Goal: Information Seeking & Learning: Find specific page/section

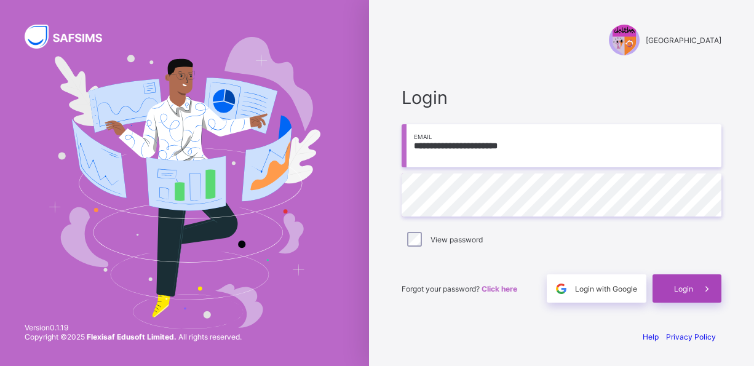
click at [685, 286] on span "Login" at bounding box center [683, 288] width 19 height 9
click at [508, 50] on div "[GEOGRAPHIC_DATA]" at bounding box center [561, 40] width 320 height 31
click at [680, 283] on div "Login" at bounding box center [686, 288] width 69 height 28
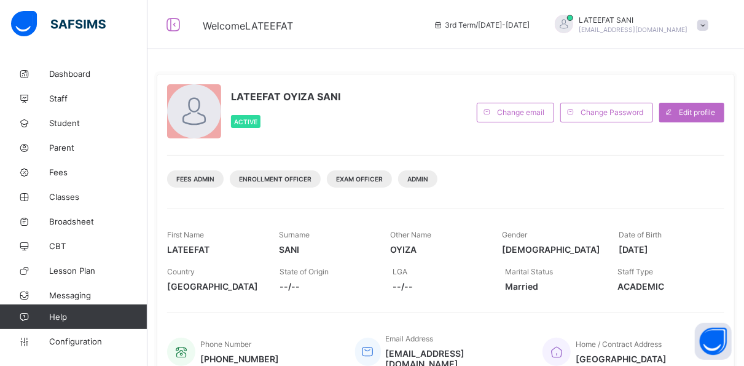
click at [218, 112] on div at bounding box center [194, 111] width 54 height 54
click at [69, 194] on span "Classes" at bounding box center [98, 197] width 98 height 10
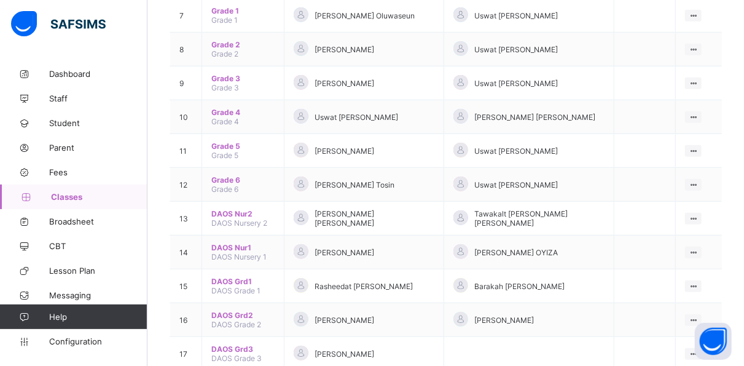
scroll to position [379, 0]
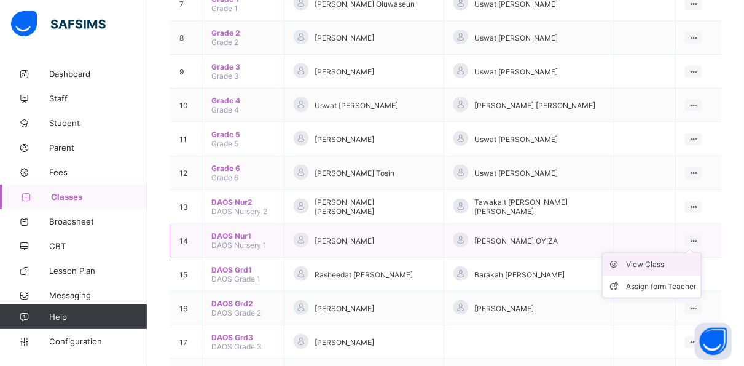
click at [684, 258] on div "View Class" at bounding box center [661, 264] width 70 height 12
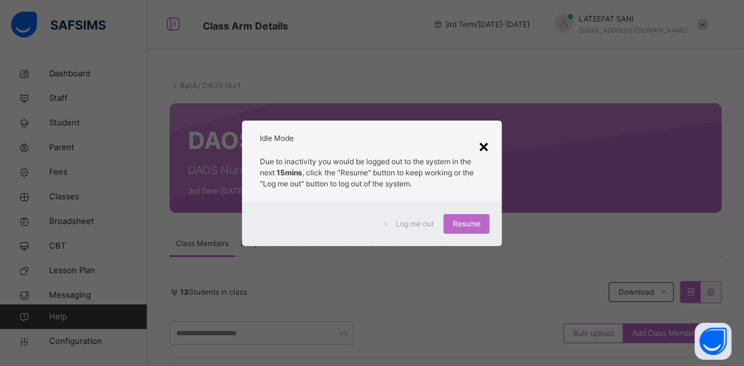
click at [486, 144] on div "×" at bounding box center [484, 146] width 12 height 26
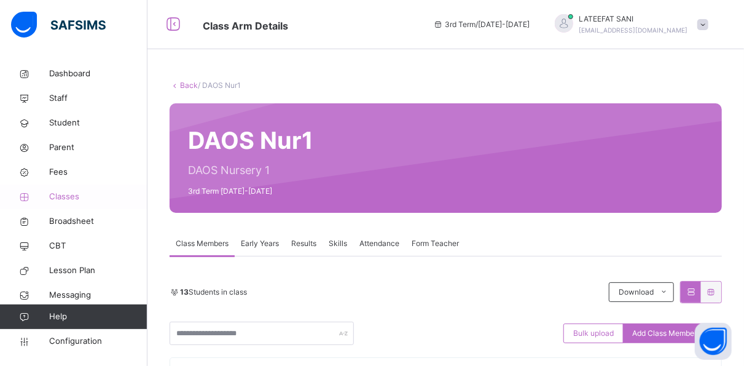
click at [73, 202] on span "Classes" at bounding box center [98, 197] width 98 height 12
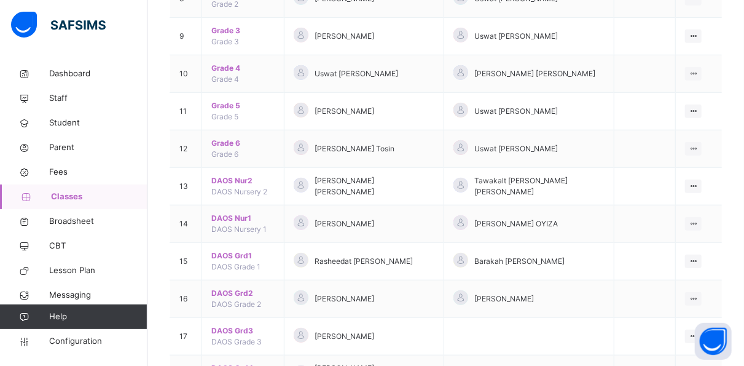
scroll to position [488, 0]
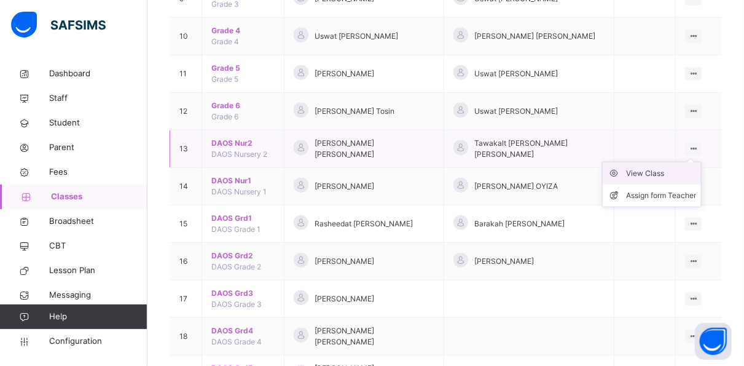
click at [679, 167] on div "View Class" at bounding box center [661, 173] width 70 height 12
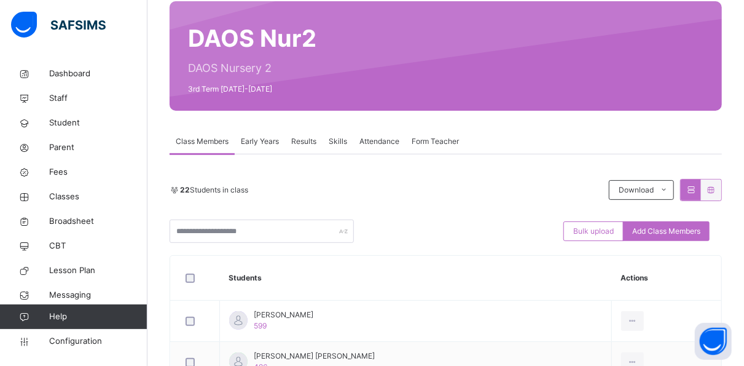
scroll to position [101, 0]
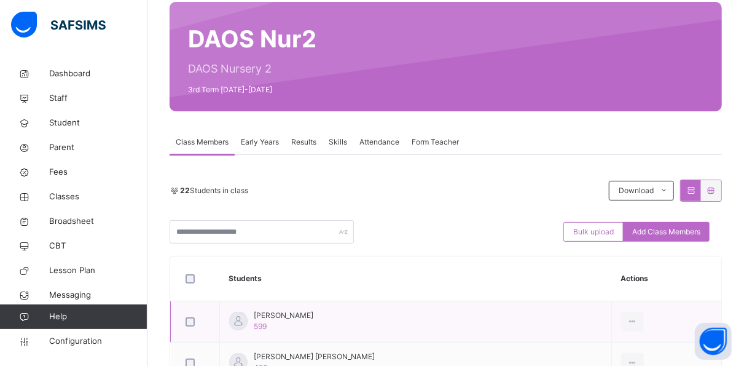
drag, startPoint x: 307, startPoint y: 183, endPoint x: 252, endPoint y: 302, distance: 130.6
click at [443, 221] on div "Bulk upload Add Class Members" at bounding box center [446, 231] width 553 height 23
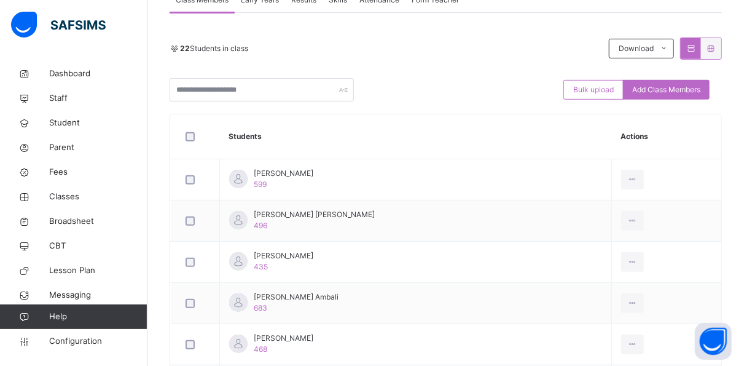
scroll to position [250, 0]
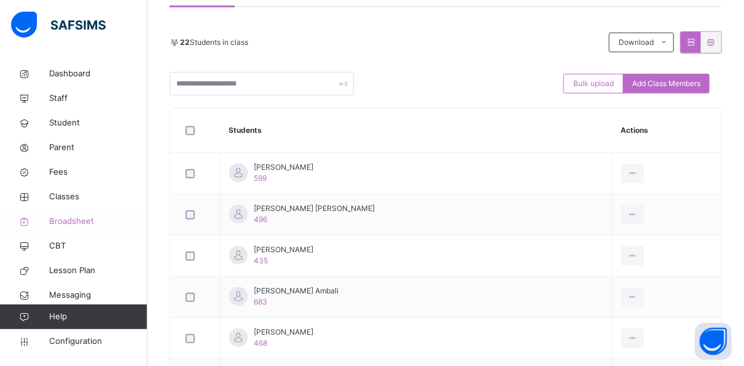
click at [75, 226] on span "Broadsheet" at bounding box center [98, 221] width 98 height 12
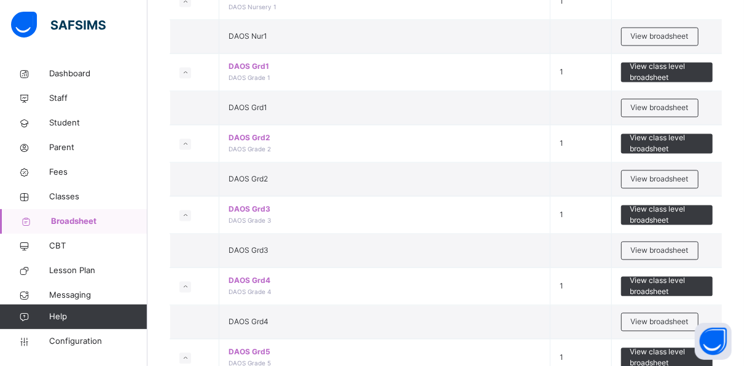
scroll to position [1102, 0]
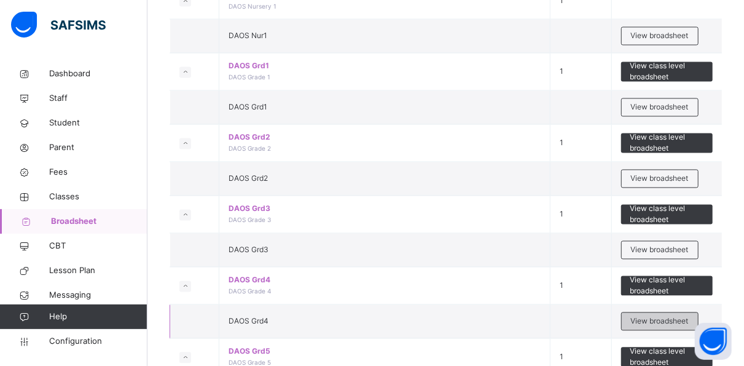
click at [641, 316] on span "View broadsheet" at bounding box center [660, 321] width 58 height 11
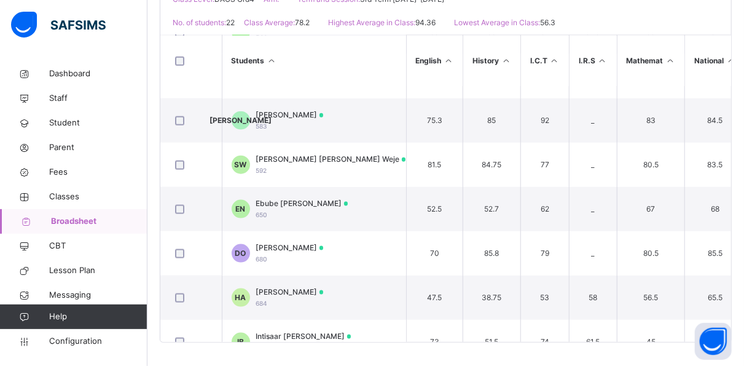
scroll to position [723, 0]
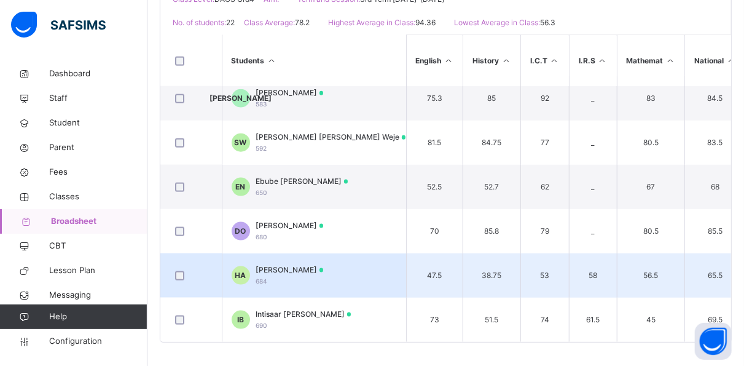
click at [324, 265] on span "[PERSON_NAME]" at bounding box center [290, 269] width 68 height 11
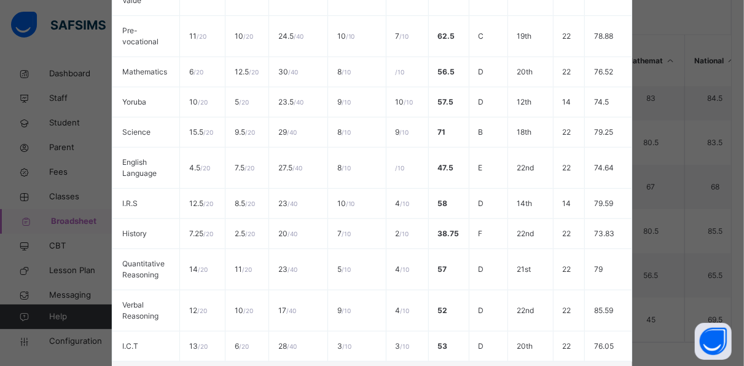
scroll to position [478, 0]
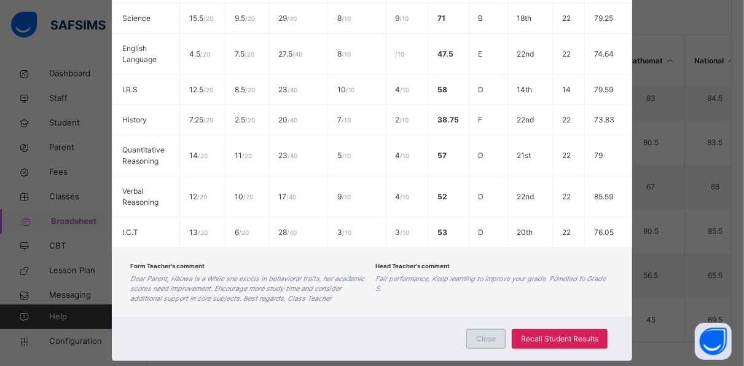
click at [482, 333] on span "Close" at bounding box center [486, 338] width 20 height 11
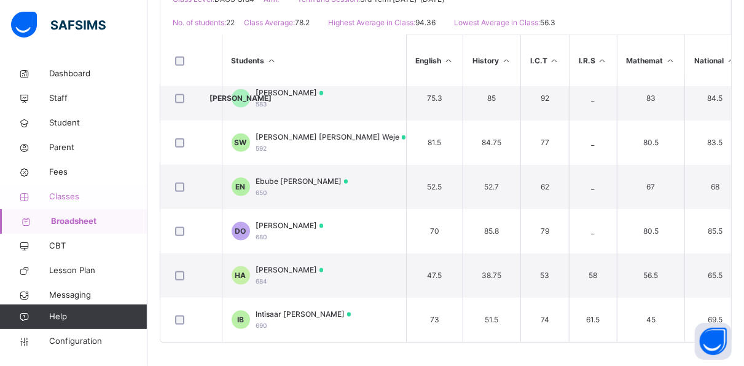
click at [69, 192] on span "Classes" at bounding box center [98, 197] width 98 height 12
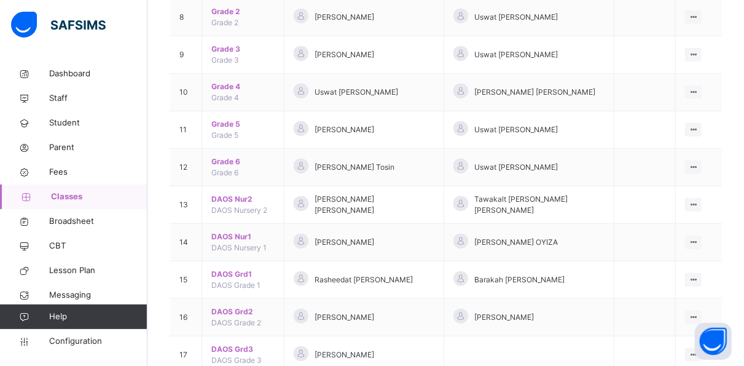
scroll to position [433, 0]
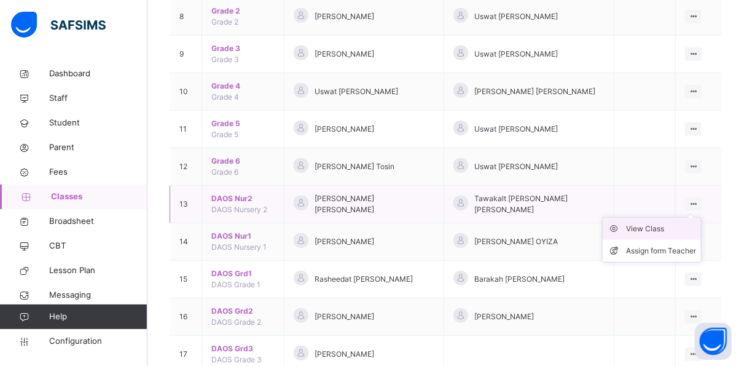
click at [674, 223] on div "View Class" at bounding box center [661, 229] width 70 height 12
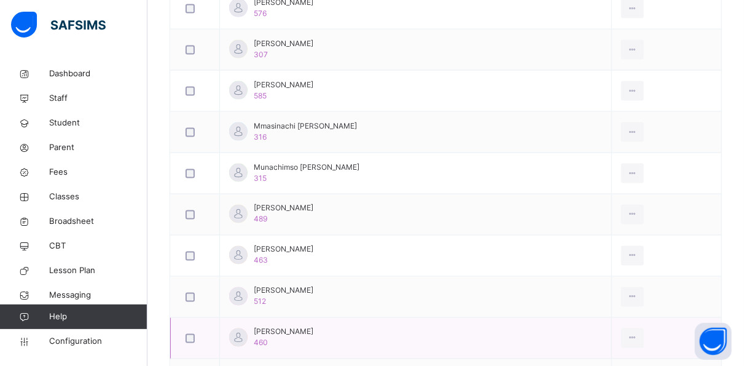
scroll to position [913, 0]
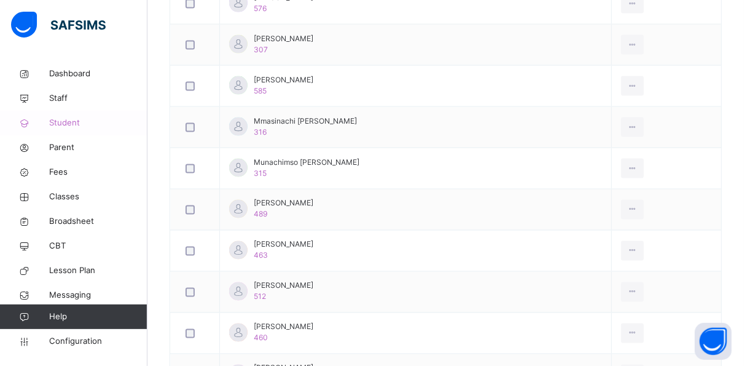
click at [74, 123] on span "Student" at bounding box center [98, 123] width 98 height 12
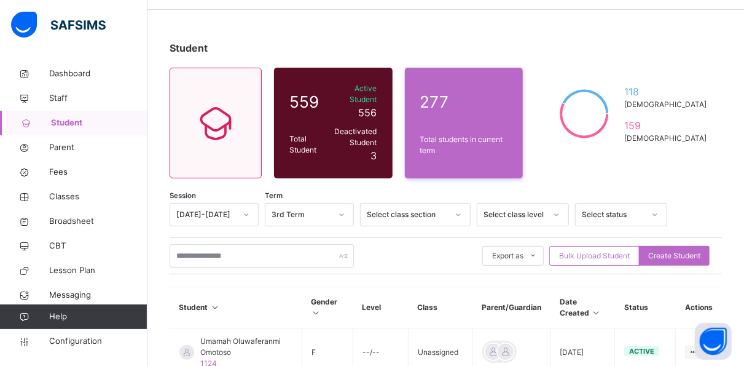
scroll to position [97, 0]
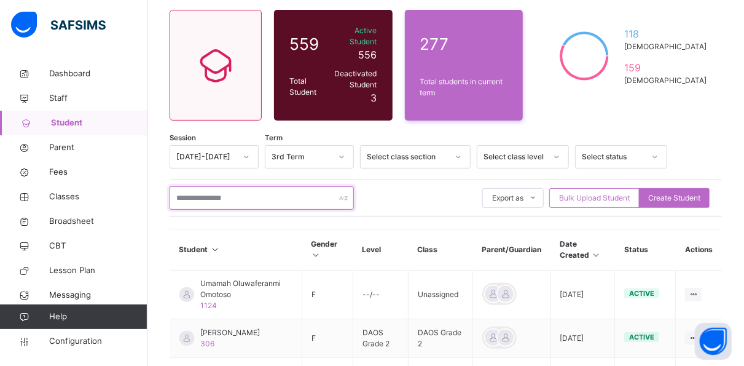
click at [247, 189] on input "text" at bounding box center [262, 197] width 184 height 23
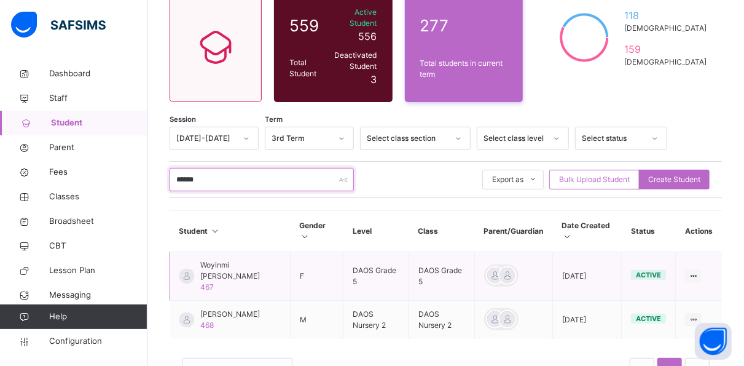
scroll to position [117, 0]
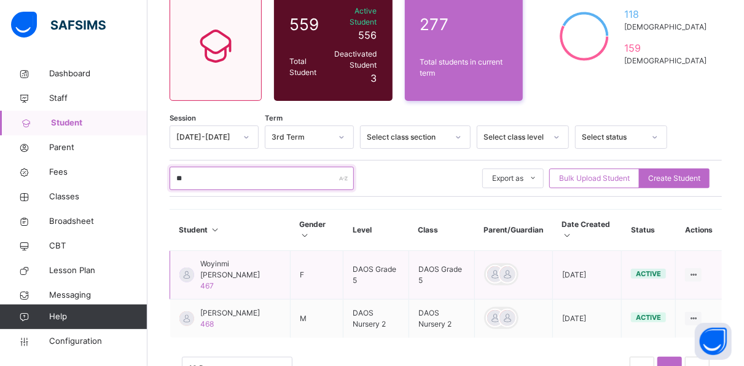
type input "*"
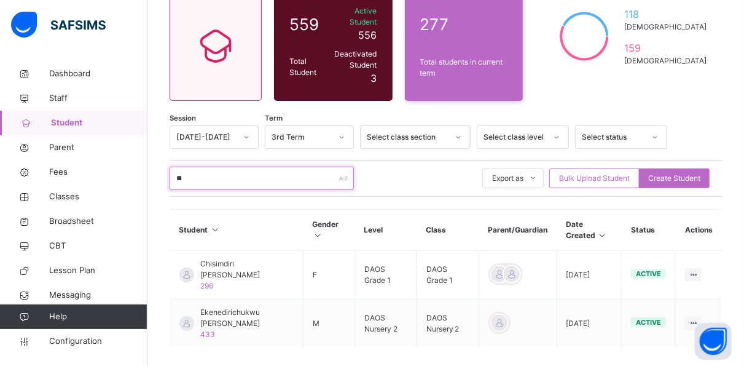
type input "*"
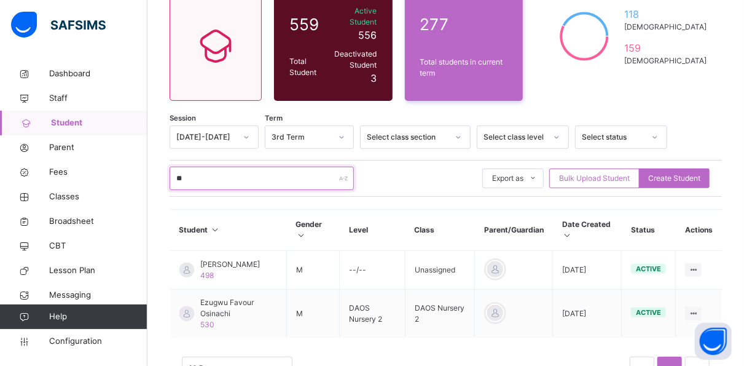
type input "*"
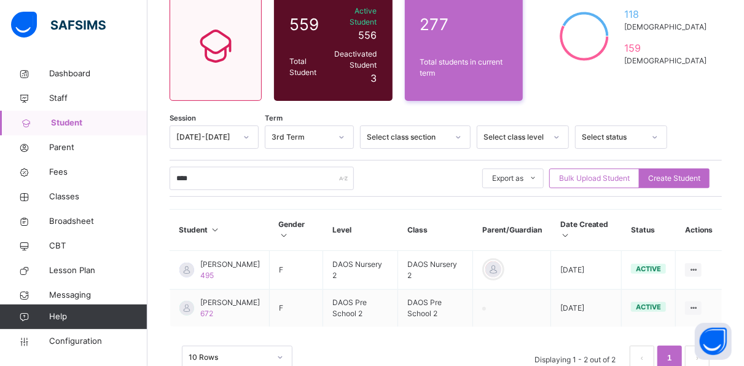
click at [302, 329] on div "10 Rows Displaying 1 - 2 out of 2 1" at bounding box center [446, 351] width 553 height 61
click at [227, 167] on input "****" at bounding box center [262, 178] width 184 height 23
type input "*"
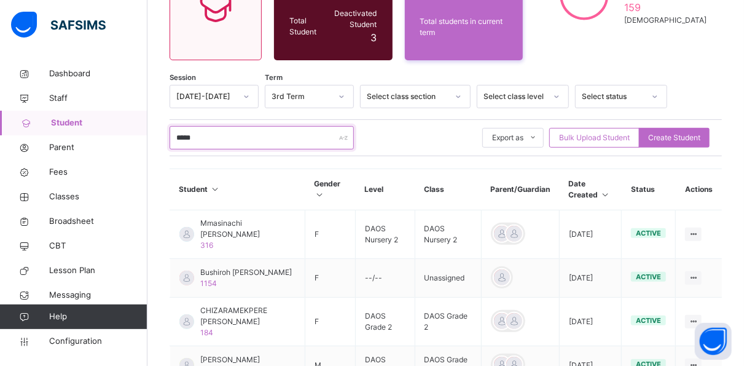
scroll to position [157, 0]
type input "*"
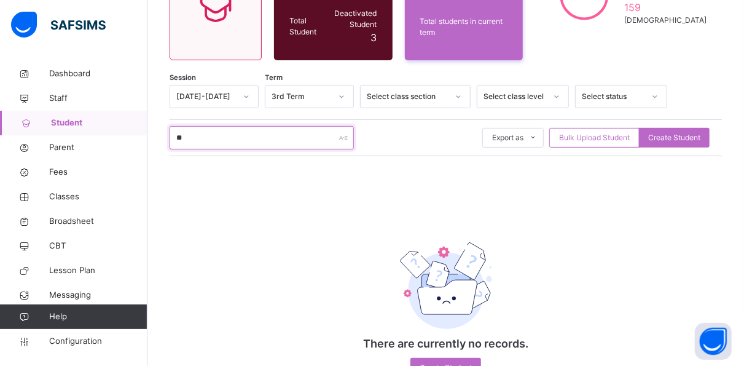
type input "*"
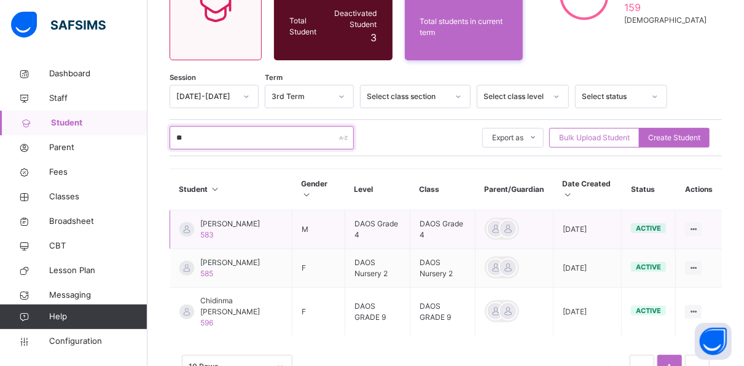
type input "*"
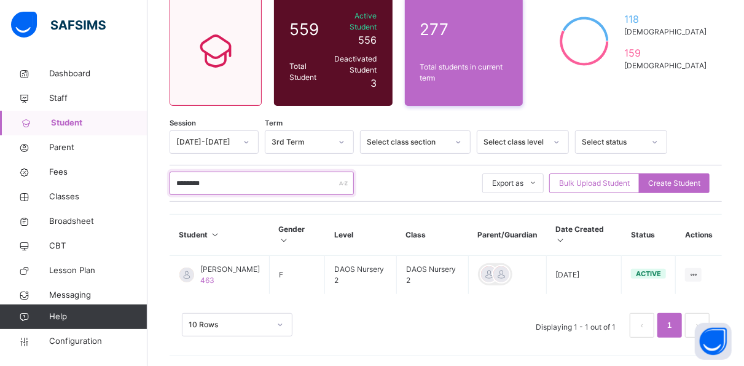
scroll to position [149, 0]
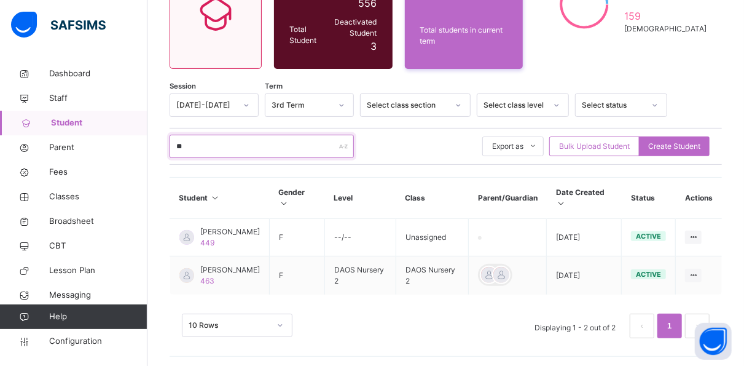
type input "*"
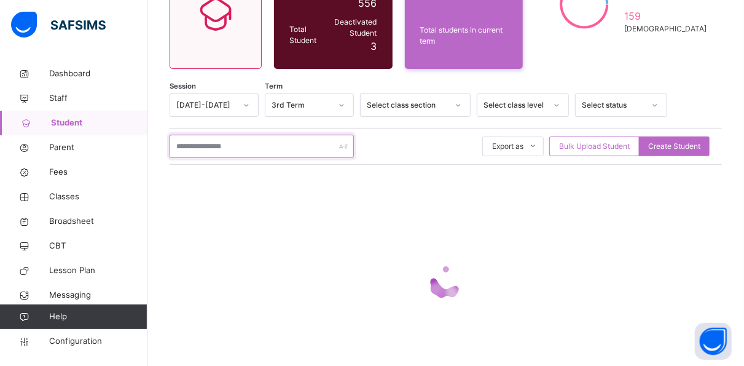
scroll to position [157, 0]
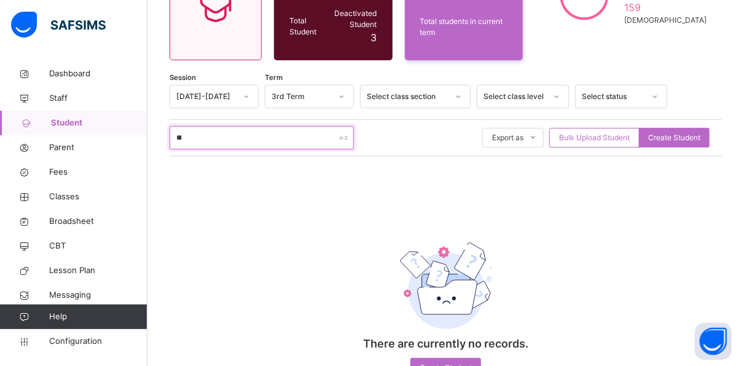
type input "*"
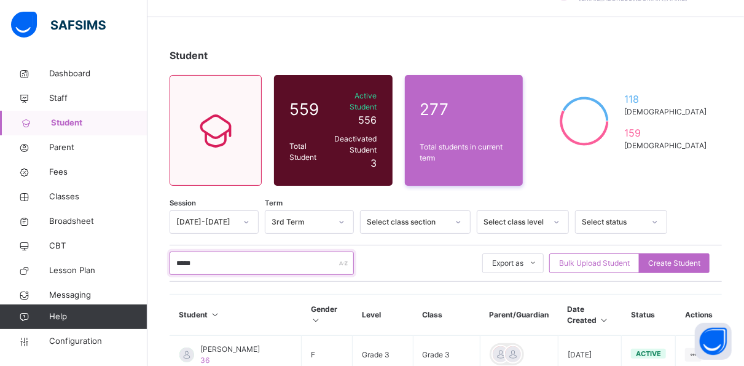
scroll to position [0, 0]
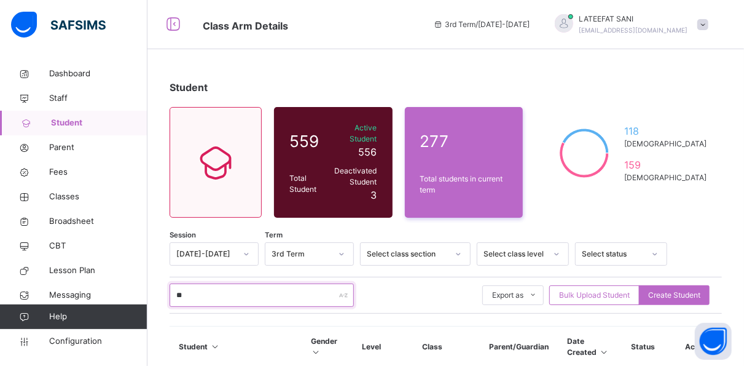
type input "*"
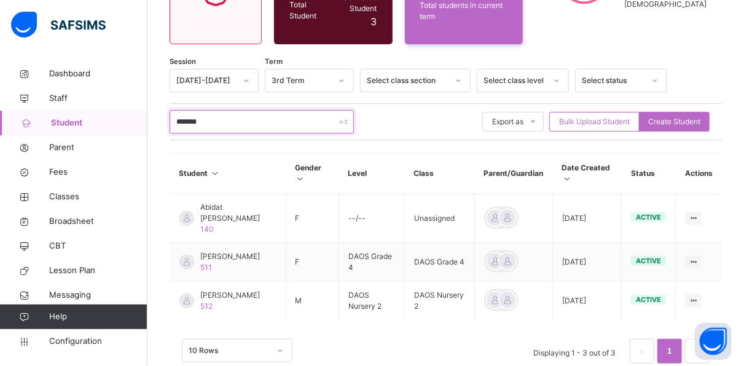
scroll to position [174, 0]
type input "*******"
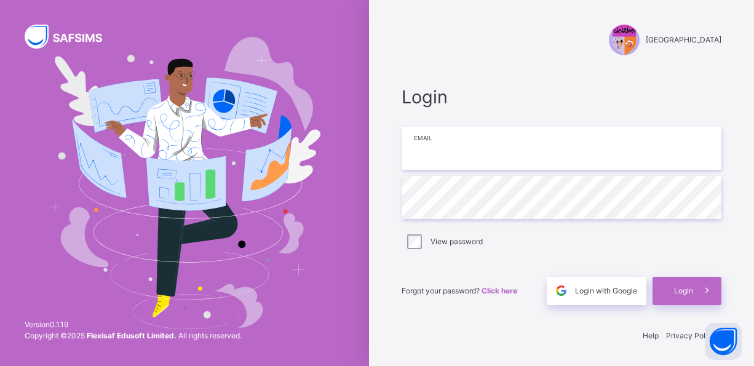
click at [465, 159] on input "email" at bounding box center [561, 148] width 320 height 43
type input "**********"
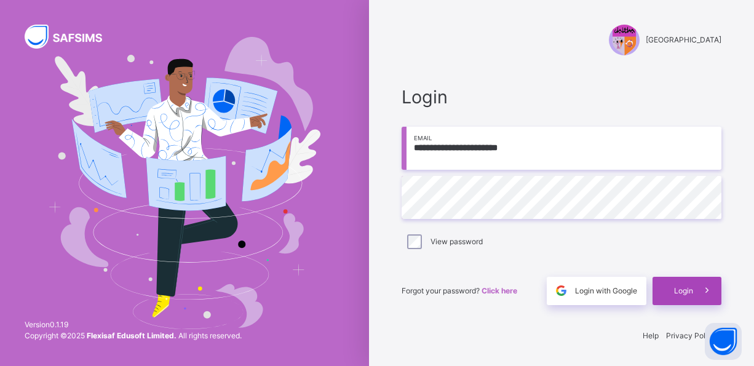
click at [676, 287] on span "Login" at bounding box center [683, 290] width 19 height 11
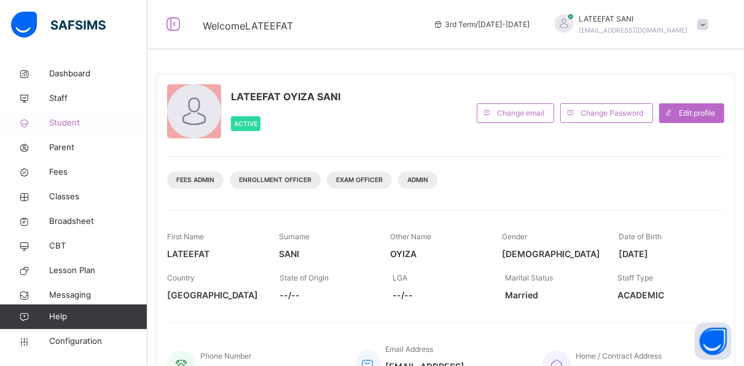
click at [74, 120] on span "Student" at bounding box center [98, 123] width 98 height 12
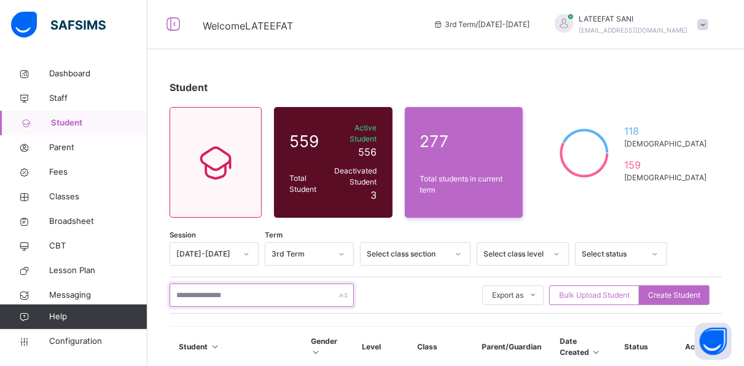
click at [254, 290] on input "text" at bounding box center [262, 294] width 184 height 23
type input "*"
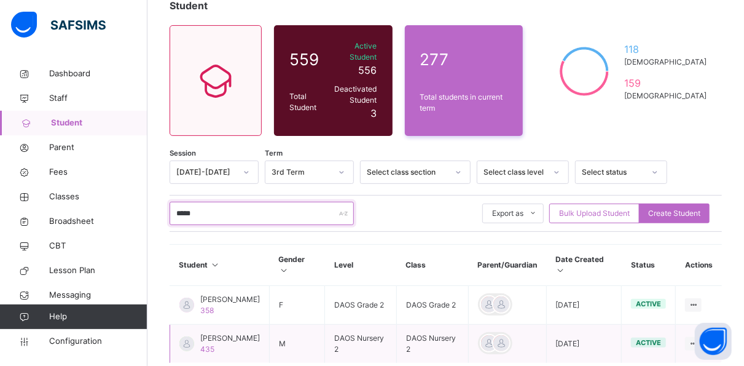
scroll to position [82, 0]
type input "*****"
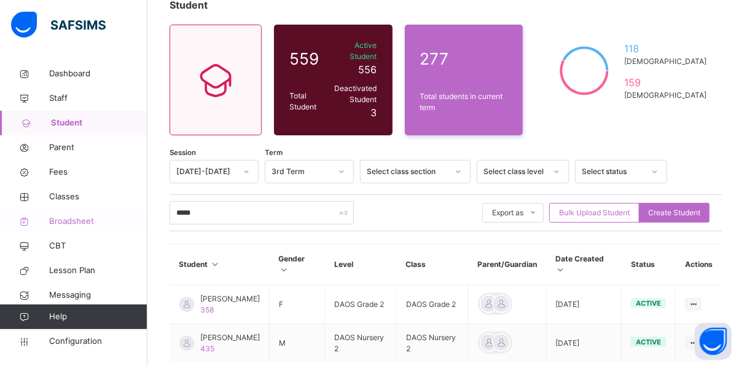
click at [85, 224] on span "Broadsheet" at bounding box center [98, 221] width 98 height 12
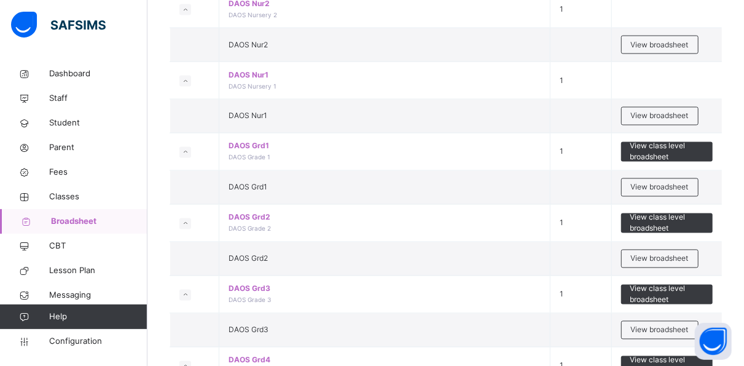
scroll to position [1023, 0]
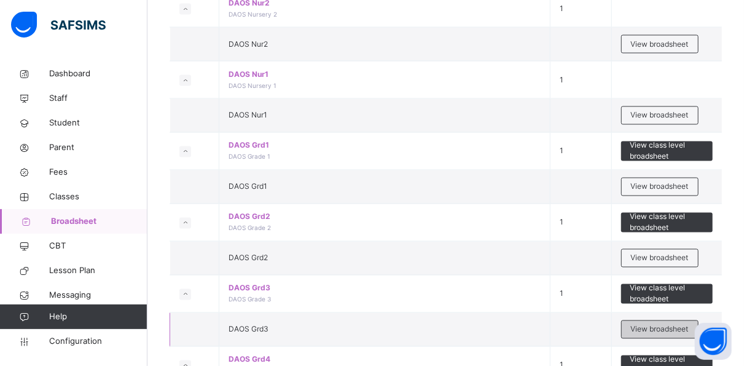
click at [646, 320] on div "View broadsheet" at bounding box center [659, 329] width 77 height 18
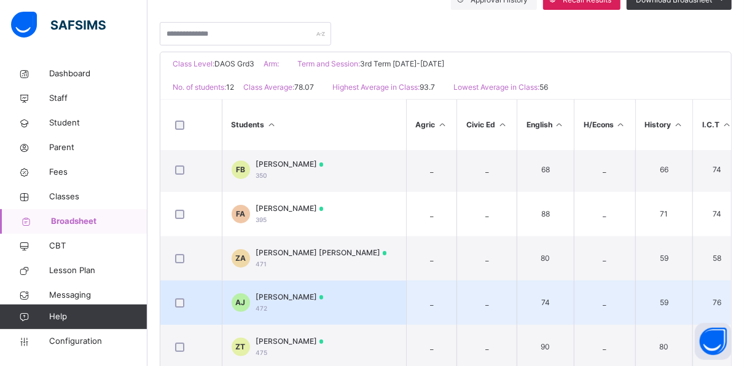
scroll to position [87, 1]
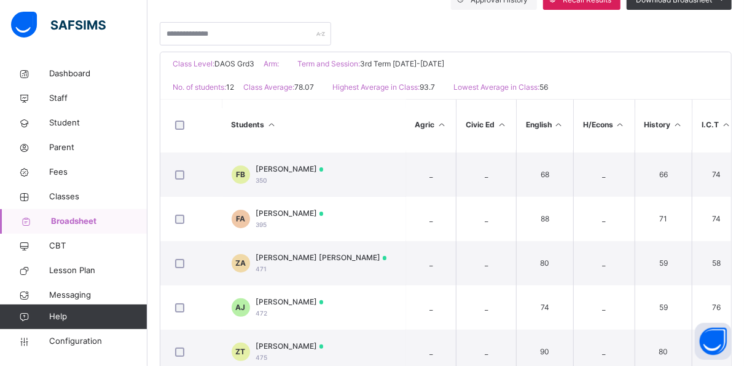
click at [97, 221] on span "Broadsheet" at bounding box center [99, 221] width 97 height 12
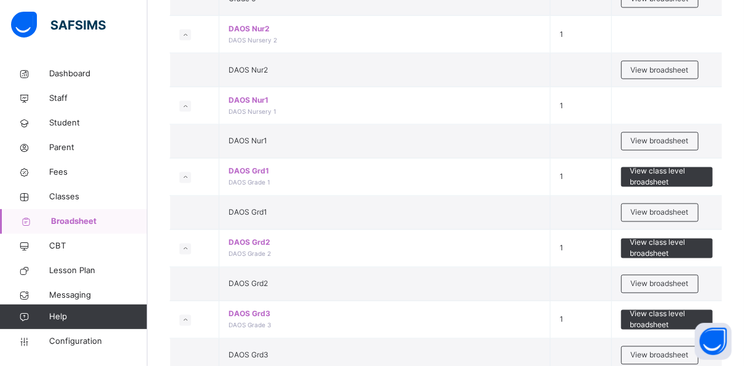
scroll to position [998, 0]
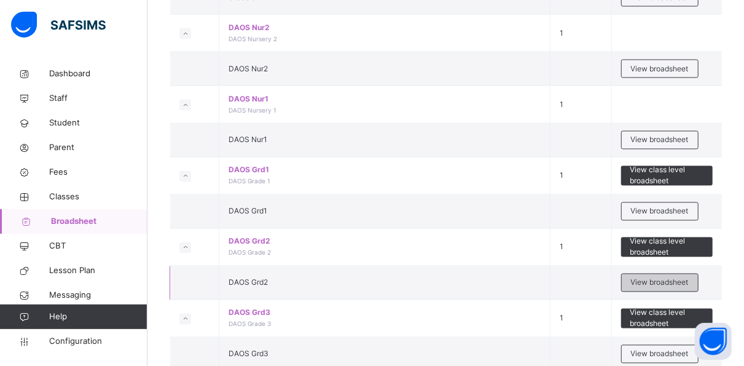
click at [666, 277] on span "View broadsheet" at bounding box center [660, 282] width 58 height 11
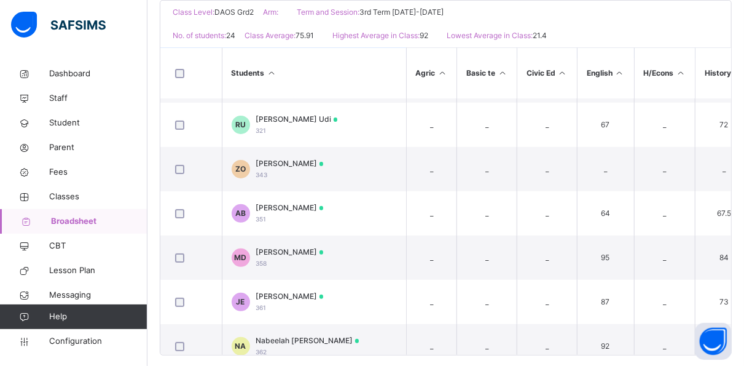
scroll to position [135, 0]
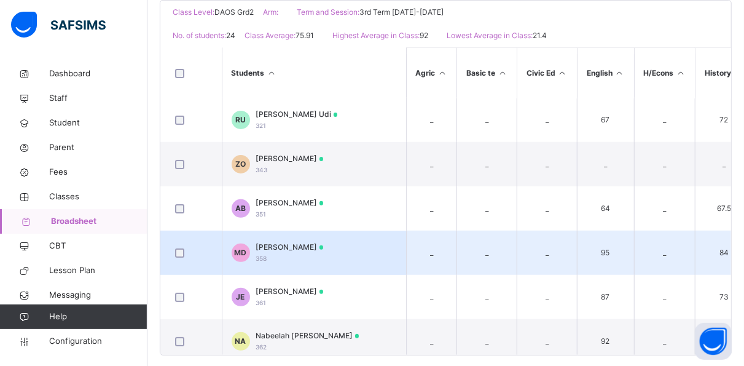
click at [309, 251] on span "[PERSON_NAME]" at bounding box center [290, 247] width 68 height 11
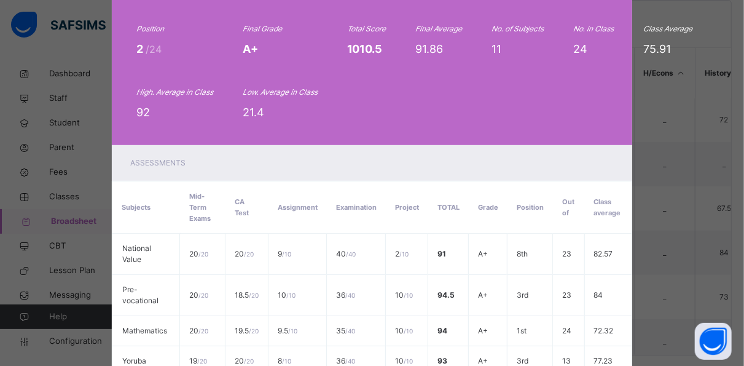
scroll to position [0, 0]
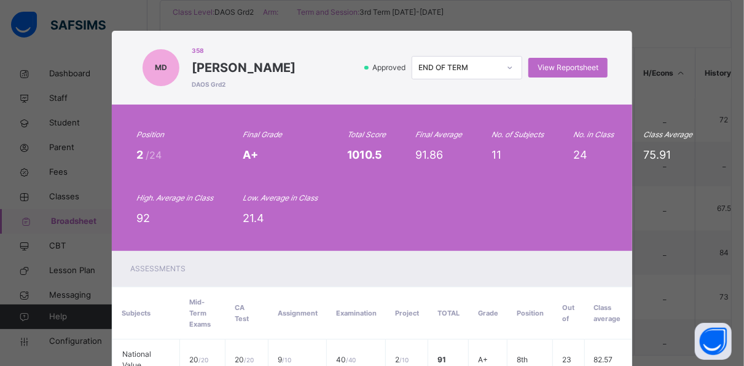
click at [655, 37] on div "MD 358 [PERSON_NAME] Grd2 Approved END OF TERM View Reportsheet Position 2 /24 …" at bounding box center [372, 183] width 744 height 366
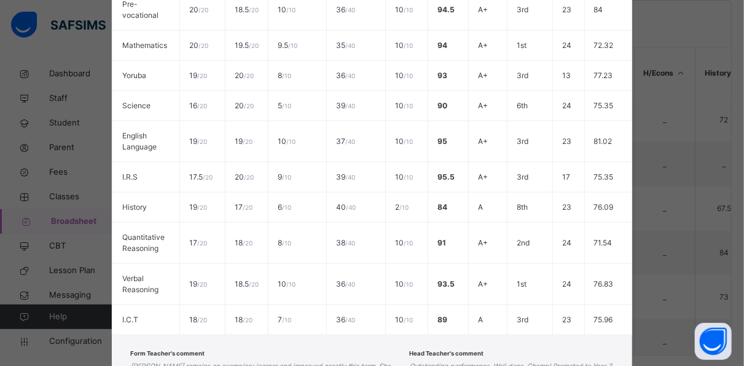
scroll to position [397, 0]
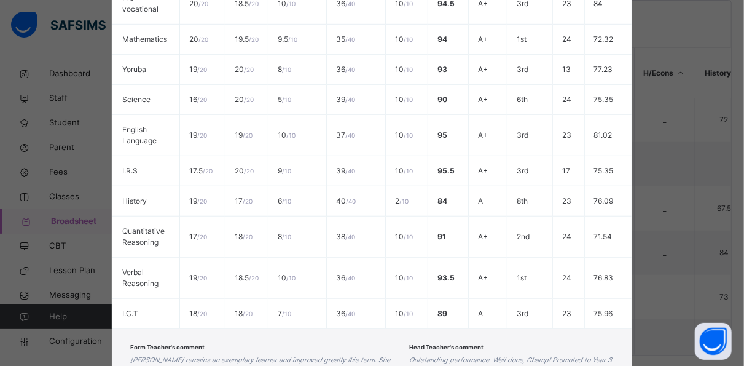
click at [712, 200] on div "MD 358 [PERSON_NAME] Grd2 Approved END OF TERM View Reportsheet Position 2 /24 …" at bounding box center [372, 183] width 744 height 366
click at [684, 200] on div "MD 358 [PERSON_NAME] Grd2 Approved END OF TERM View Reportsheet Position 2 /24 …" at bounding box center [372, 183] width 744 height 366
